Goal: Transaction & Acquisition: Purchase product/service

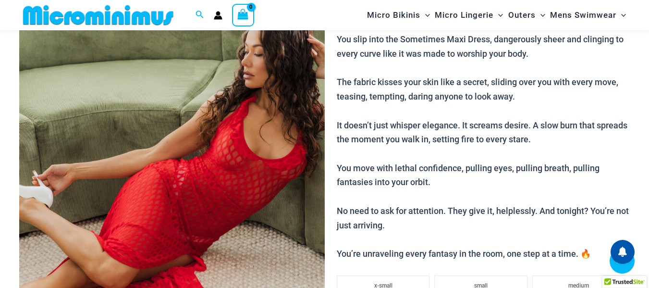
scroll to position [232, 0]
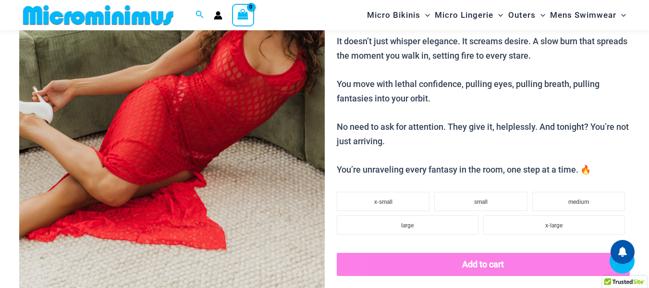
click at [212, 104] on img at bounding box center [172, 84] width 306 height 458
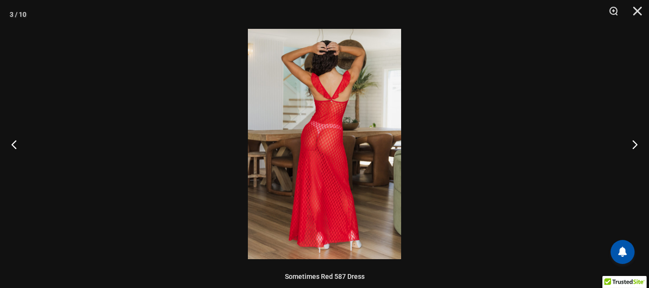
click at [334, 120] on img at bounding box center [324, 144] width 153 height 230
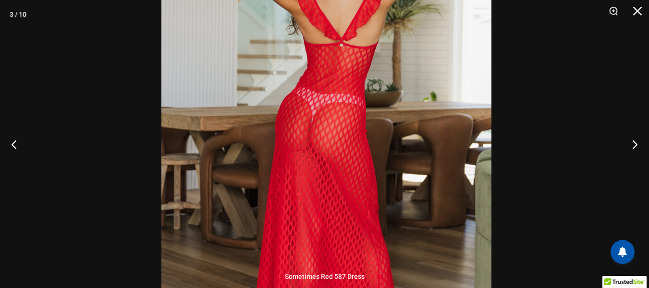
click at [436, 142] on img at bounding box center [326, 137] width 330 height 495
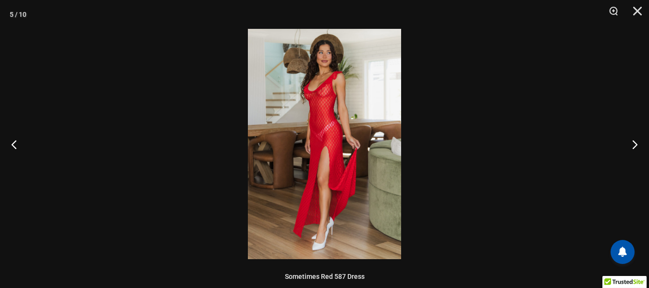
click at [293, 73] on img at bounding box center [324, 144] width 153 height 230
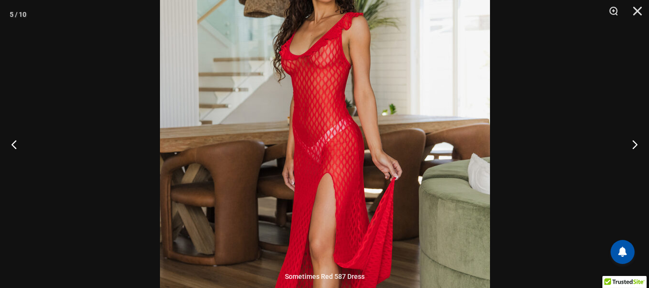
click at [419, 168] on img at bounding box center [325, 168] width 330 height 495
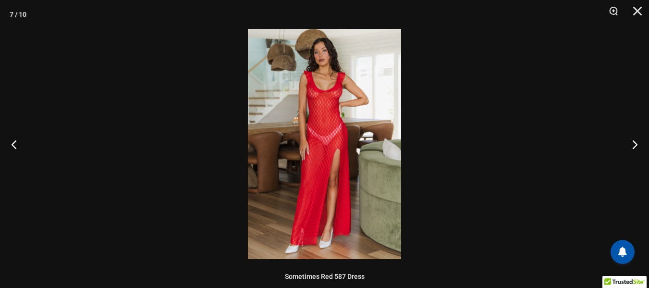
click at [327, 94] on img at bounding box center [324, 144] width 153 height 230
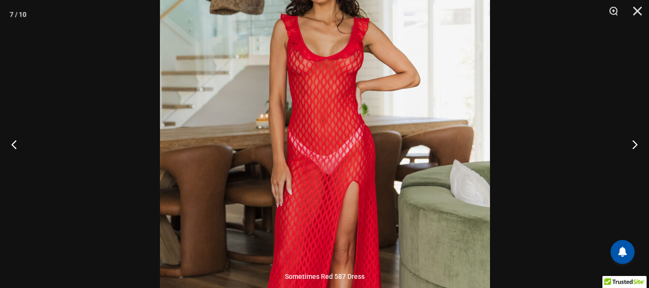
click at [392, 124] on img at bounding box center [325, 171] width 330 height 495
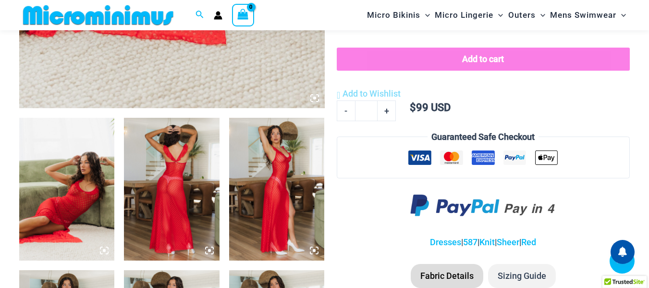
scroll to position [425, 0]
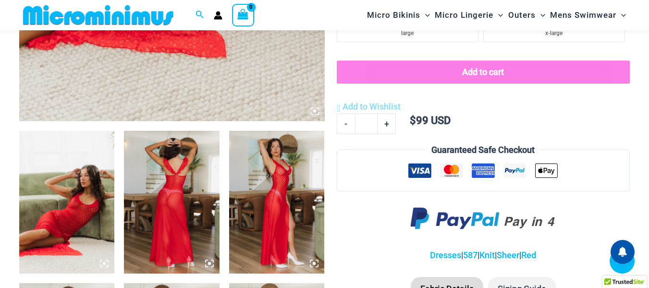
click at [187, 175] on img at bounding box center [171, 202] width 95 height 143
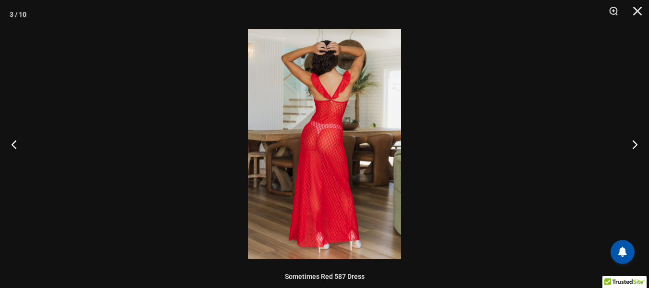
click at [372, 98] on img at bounding box center [324, 144] width 153 height 230
